Goal: Task Accomplishment & Management: Use online tool/utility

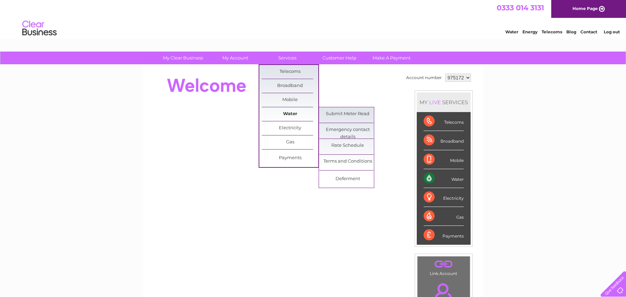
click at [294, 114] on link "Water" at bounding box center [290, 114] width 57 height 14
click at [336, 112] on link "Submit Meter Read" at bounding box center [347, 114] width 57 height 14
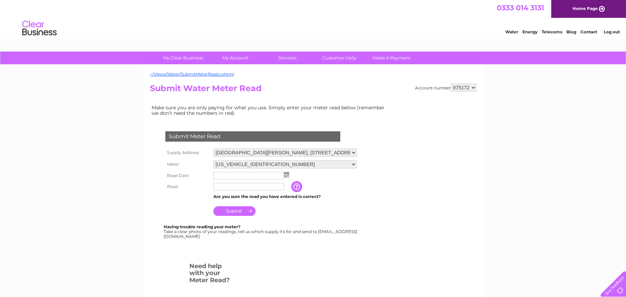
click at [287, 175] on img at bounding box center [286, 174] width 5 height 5
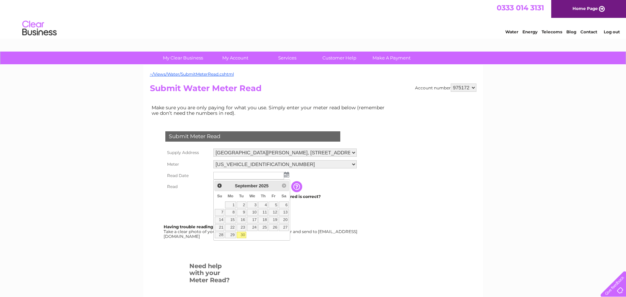
click at [244, 232] on link "30" at bounding box center [242, 234] width 10 height 7
type input "2025/09/30"
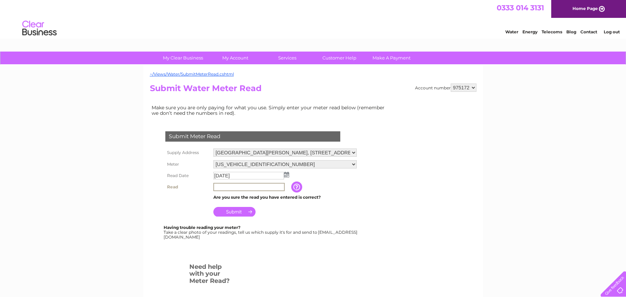
click at [226, 187] on input "text" at bounding box center [248, 187] width 71 height 8
type input "00555"
click at [246, 214] on input "Submit" at bounding box center [234, 211] width 42 height 10
